Goal: Navigation & Orientation: Find specific page/section

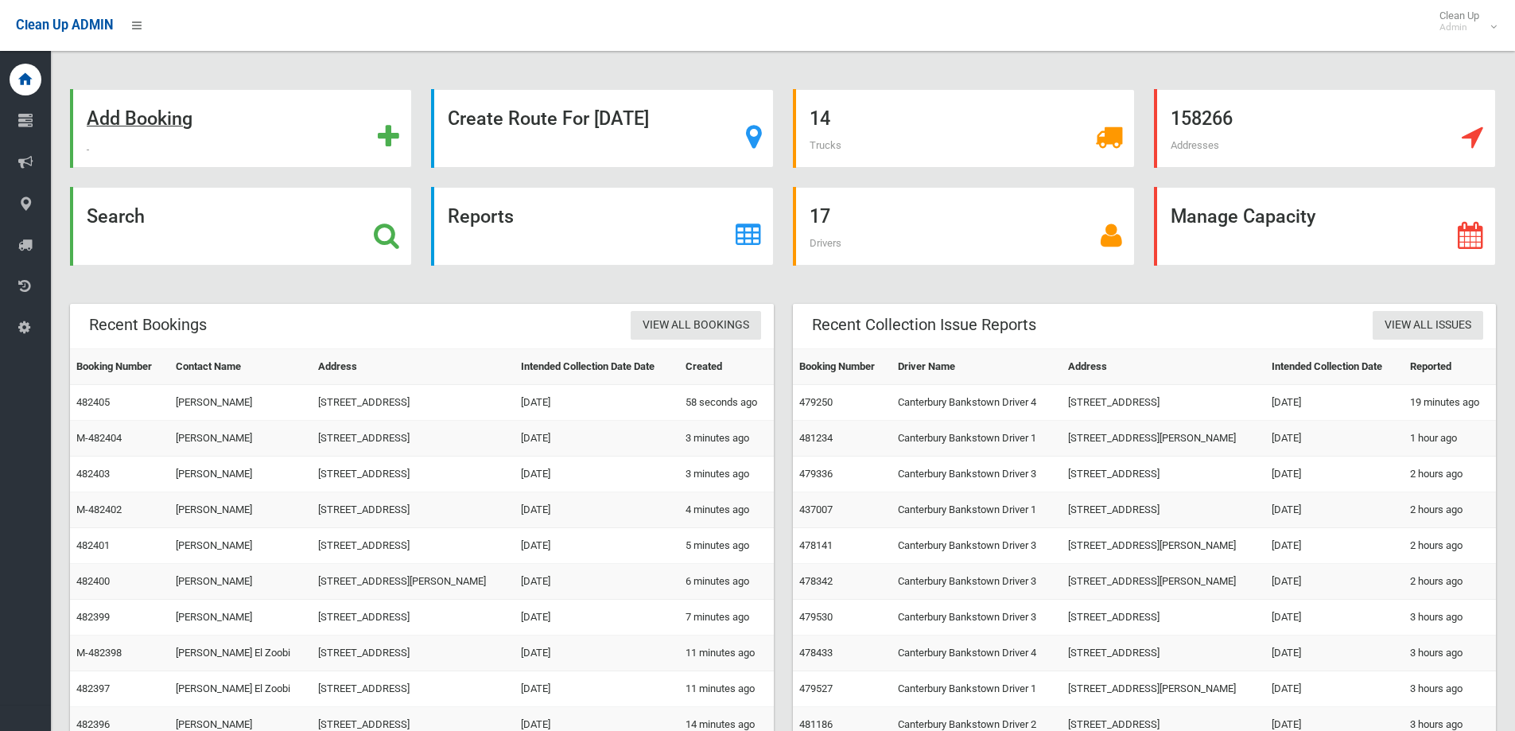
click at [143, 117] on strong "Add Booking" at bounding box center [140, 118] width 106 height 22
click at [128, 213] on strong "Search" at bounding box center [116, 216] width 58 height 22
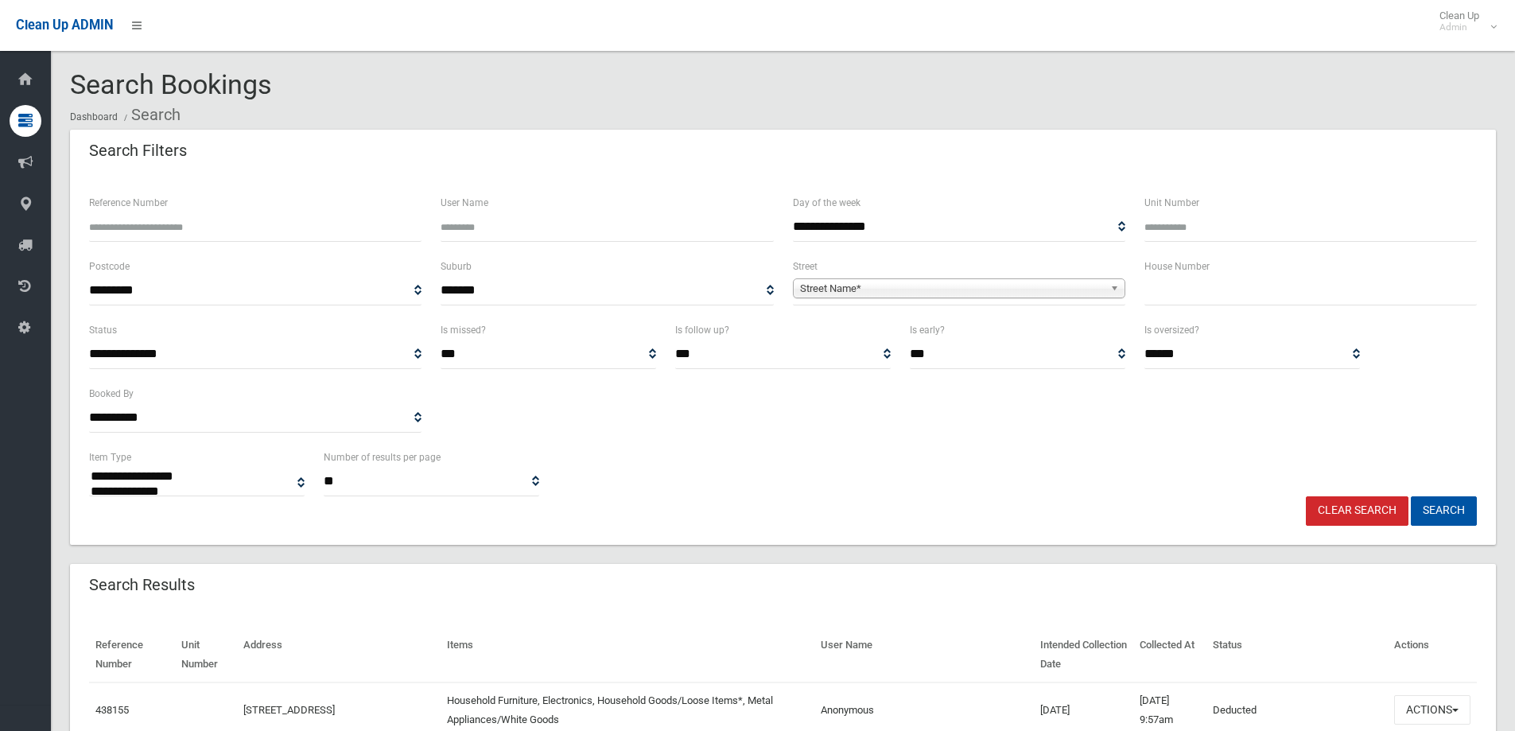
select select
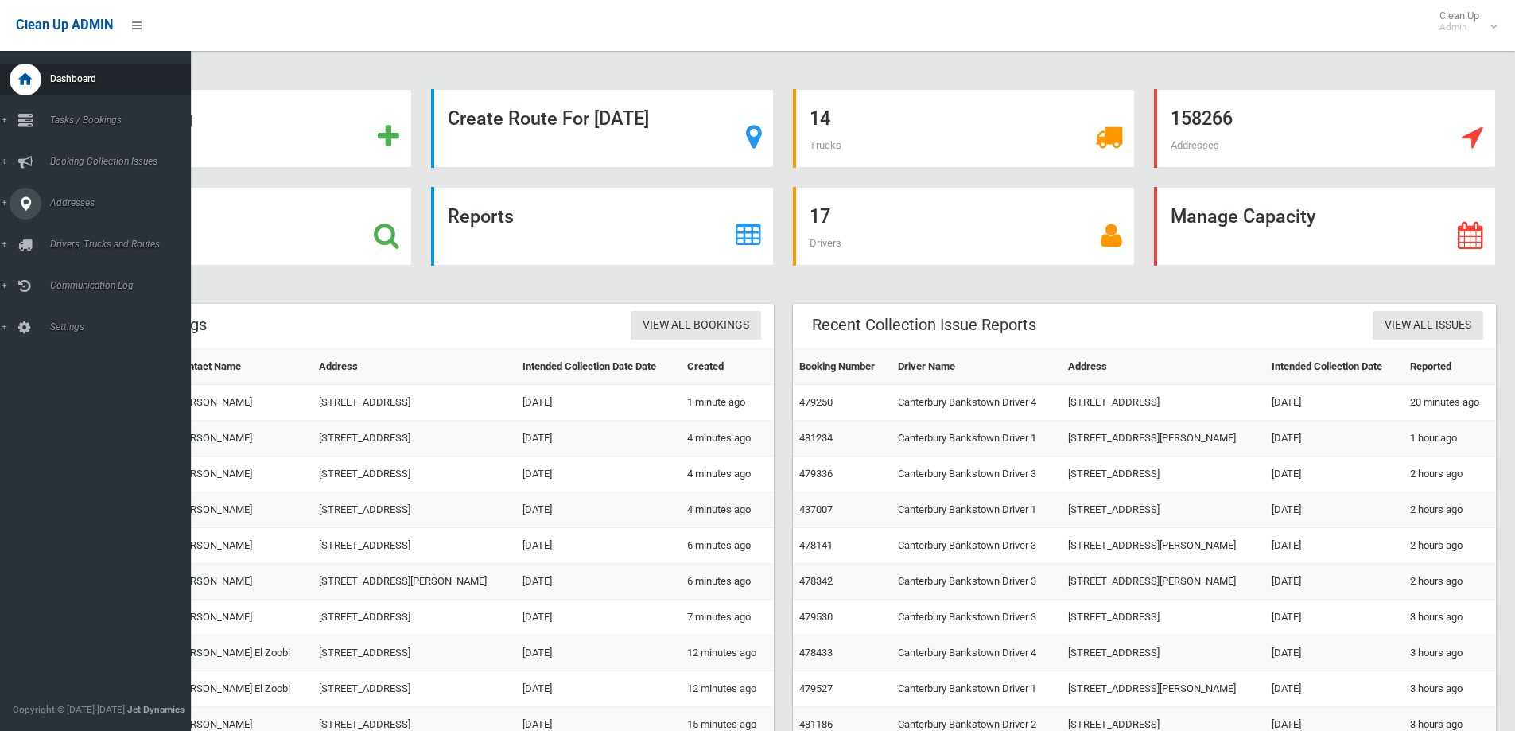
click at [68, 206] on span "Addresses" at bounding box center [123, 202] width 157 height 11
click at [82, 231] on span "All Addresses" at bounding box center [117, 230] width 144 height 11
